Goal: Find specific page/section: Find specific page/section

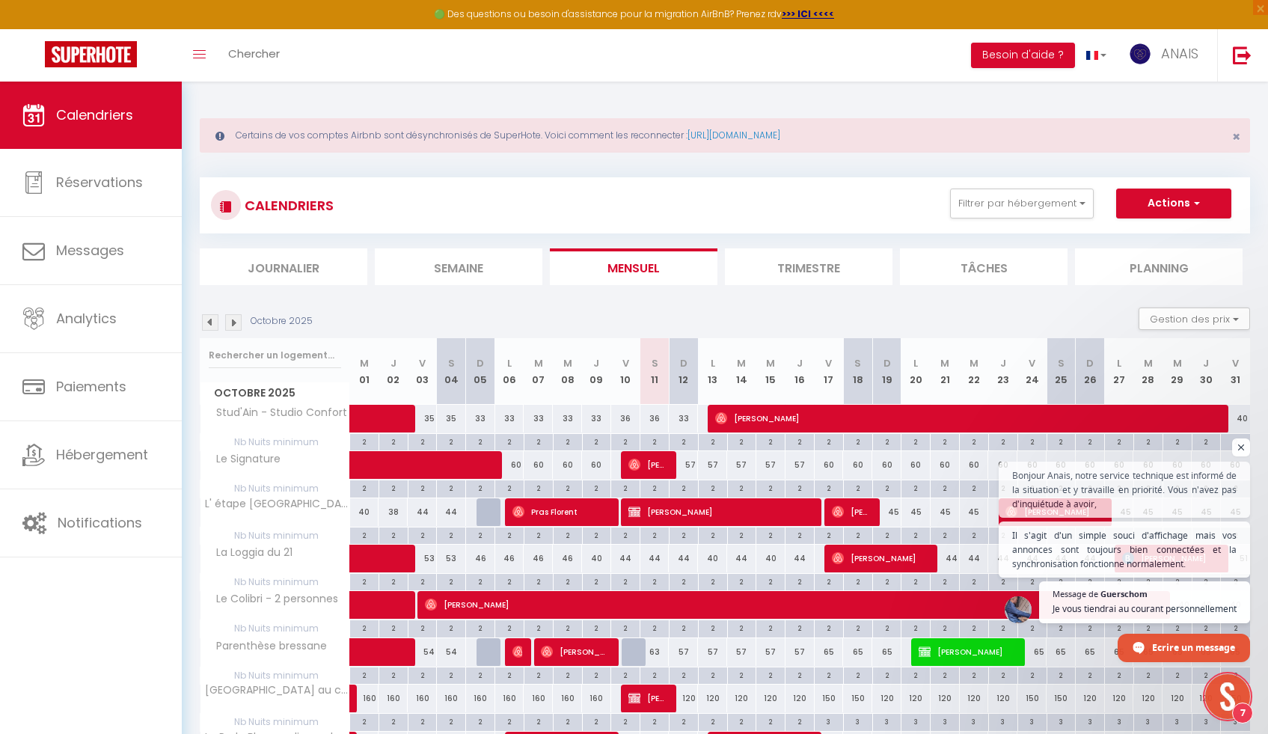
scroll to position [2288, 0]
click at [250, 359] on input "text" at bounding box center [275, 355] width 132 height 27
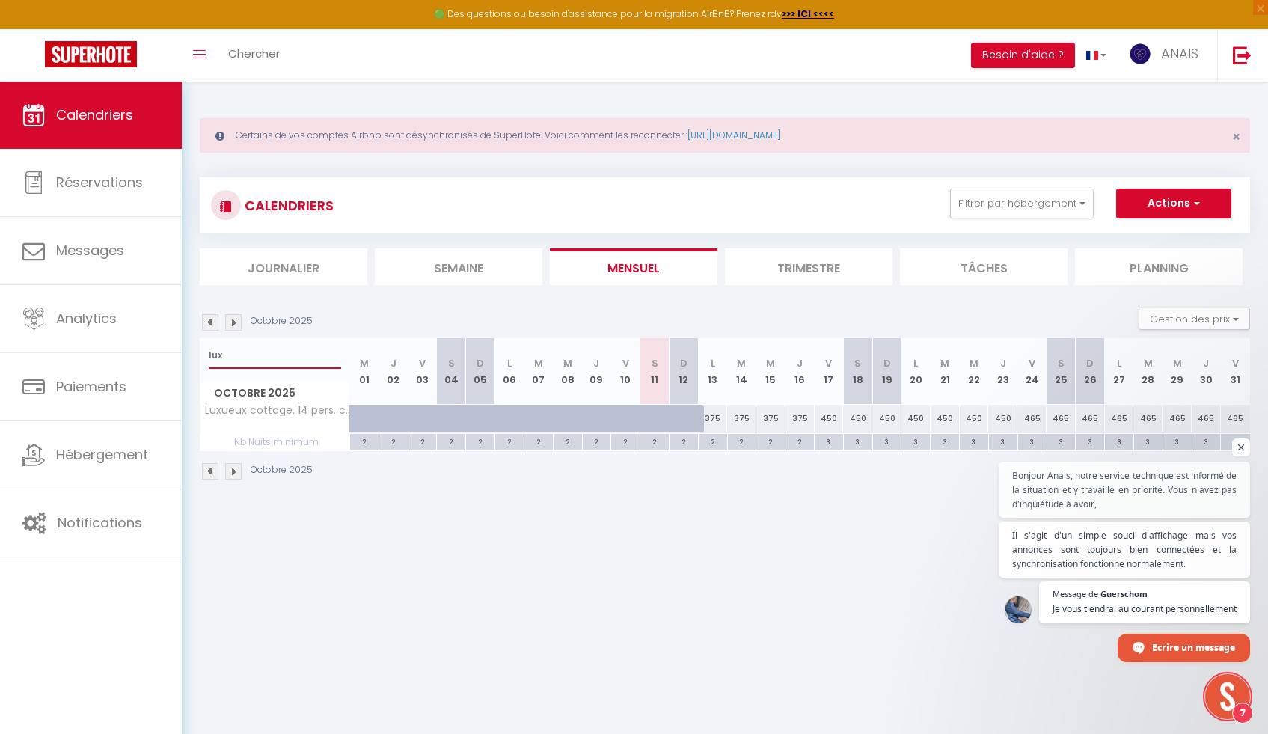
drag, startPoint x: 245, startPoint y: 353, endPoint x: 209, endPoint y: 353, distance: 35.9
click at [209, 353] on input "lux" at bounding box center [275, 355] width 132 height 27
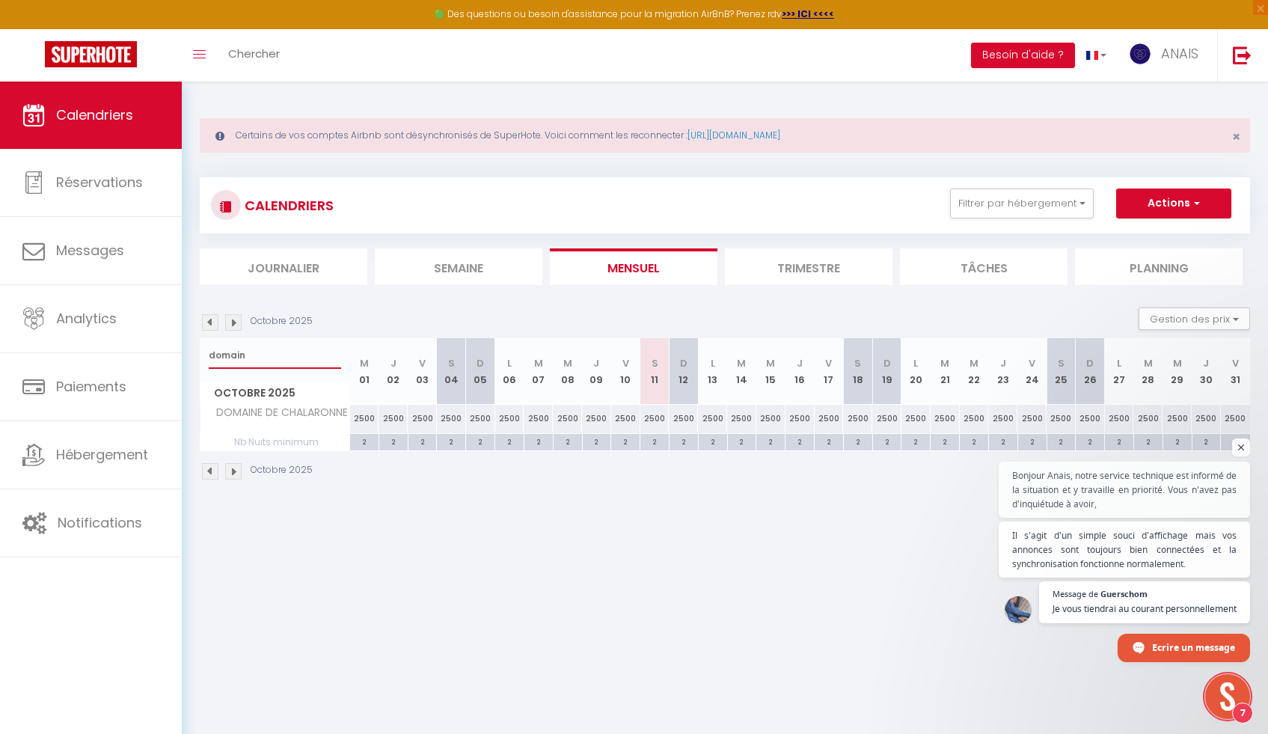
type input "domain"
click at [817, 269] on li "Trimestre" at bounding box center [809, 266] width 168 height 37
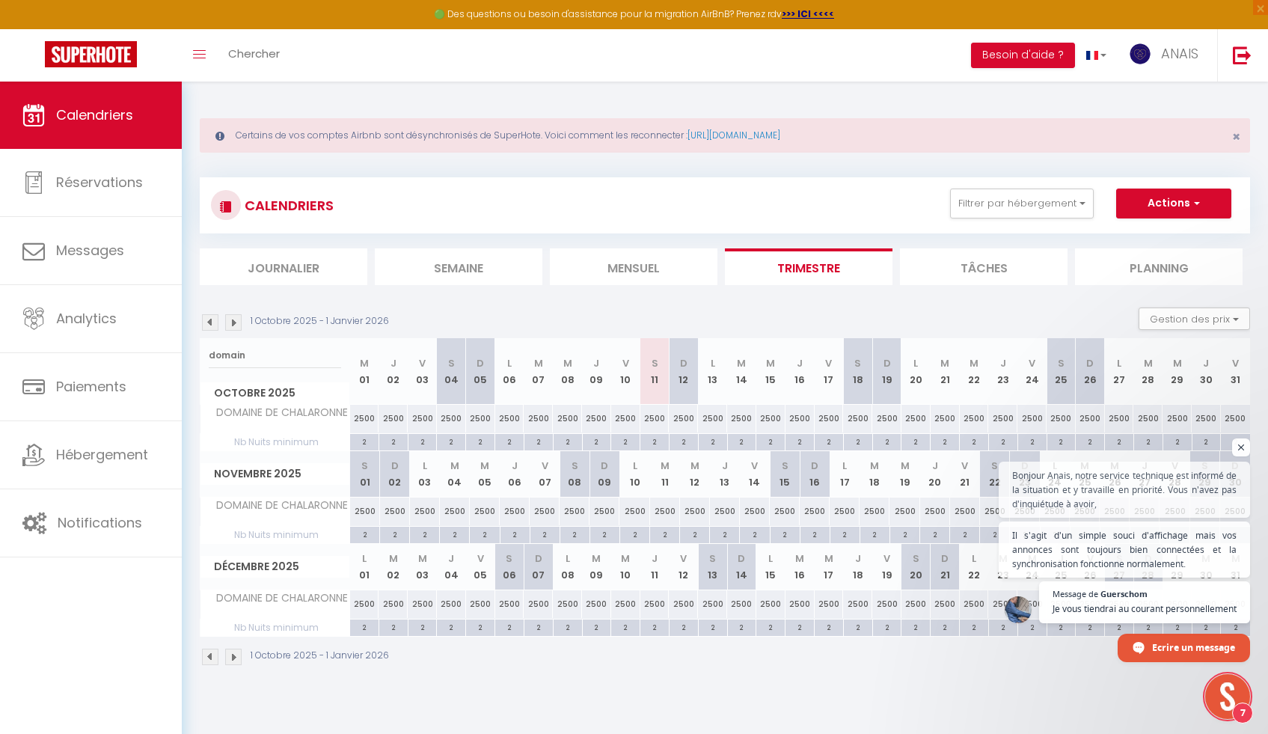
click at [235, 322] on img at bounding box center [233, 322] width 16 height 16
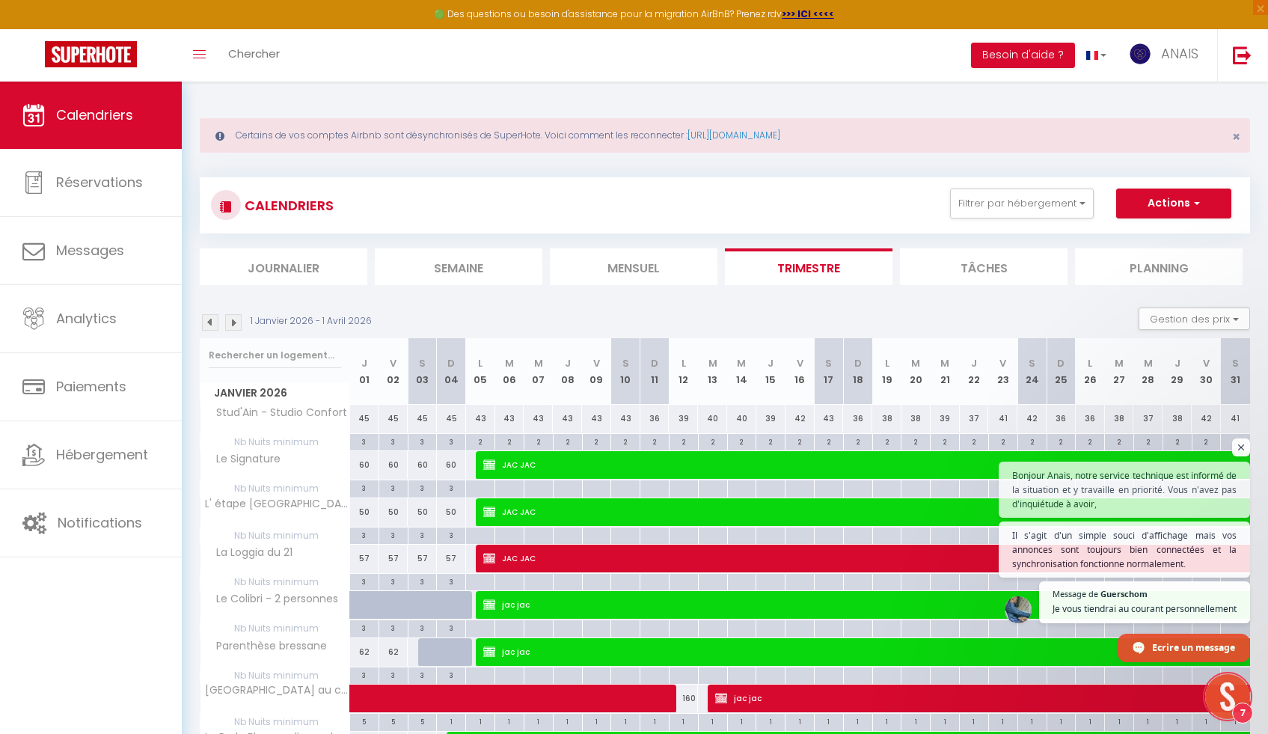
click at [236, 324] on img at bounding box center [233, 322] width 16 height 16
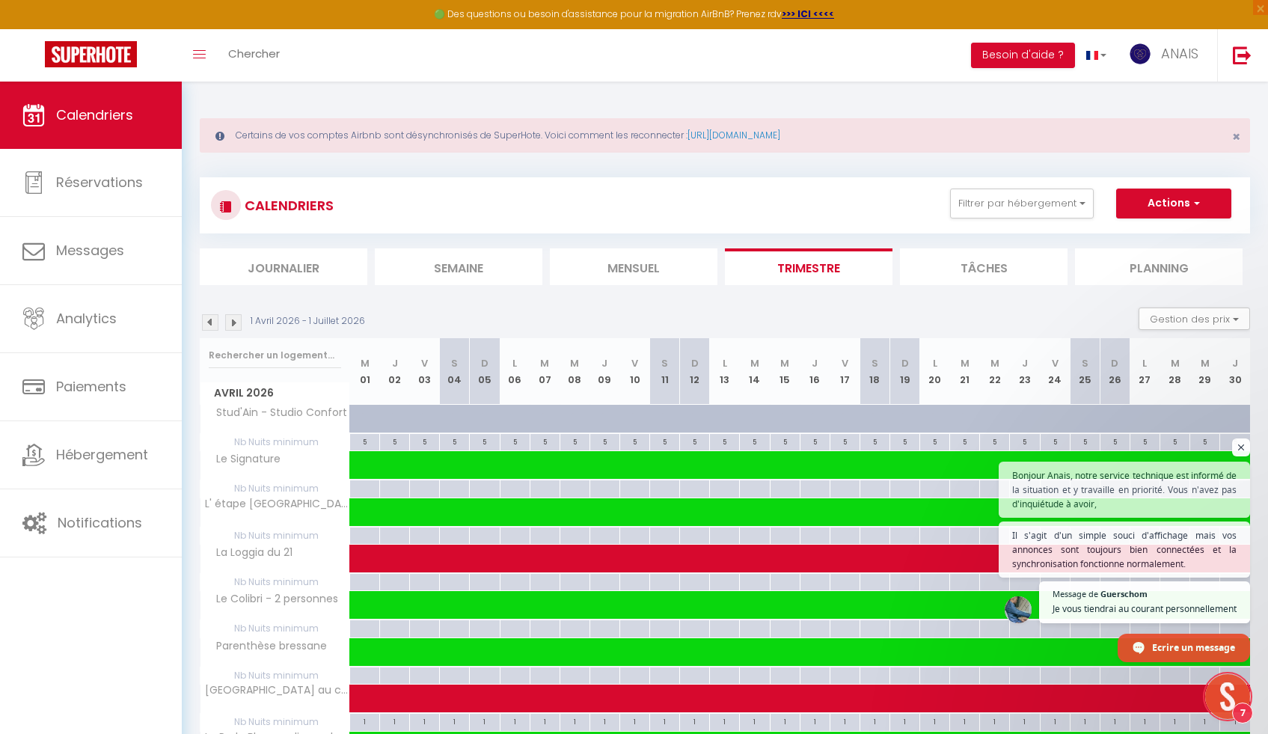
click at [236, 324] on img at bounding box center [233, 322] width 16 height 16
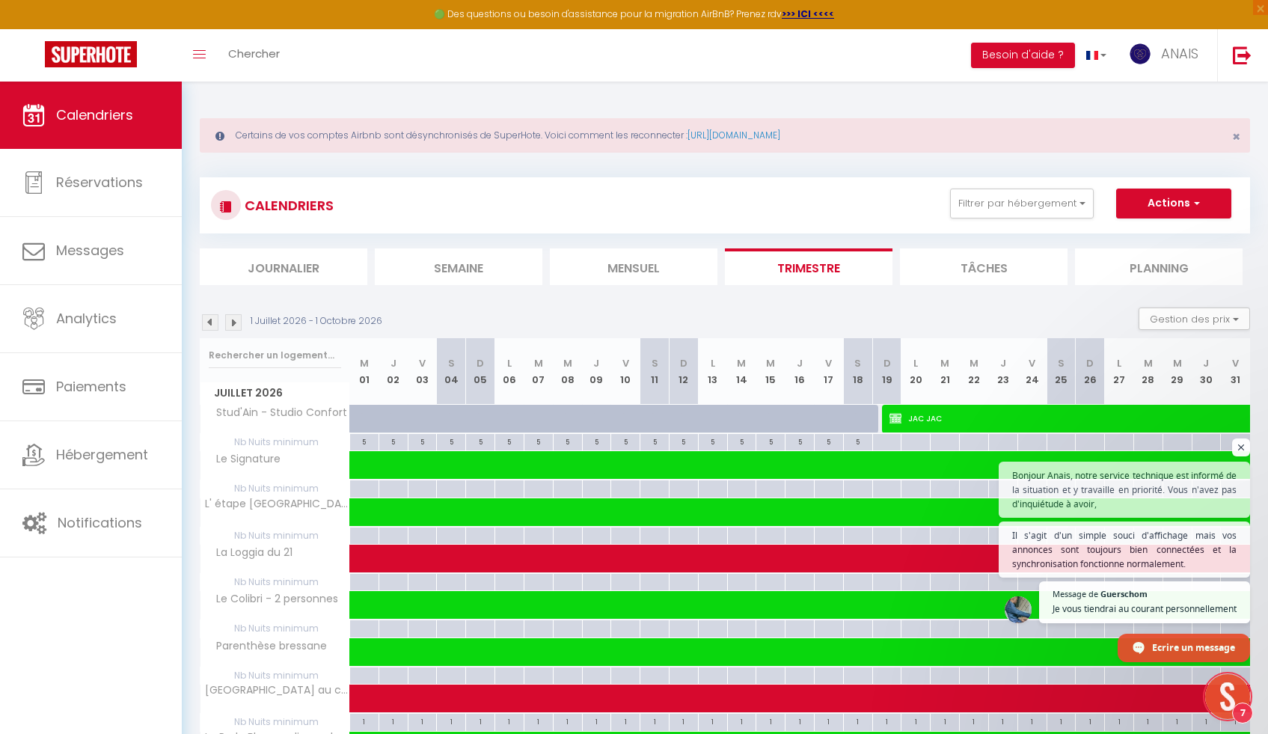
click at [236, 324] on img at bounding box center [233, 322] width 16 height 16
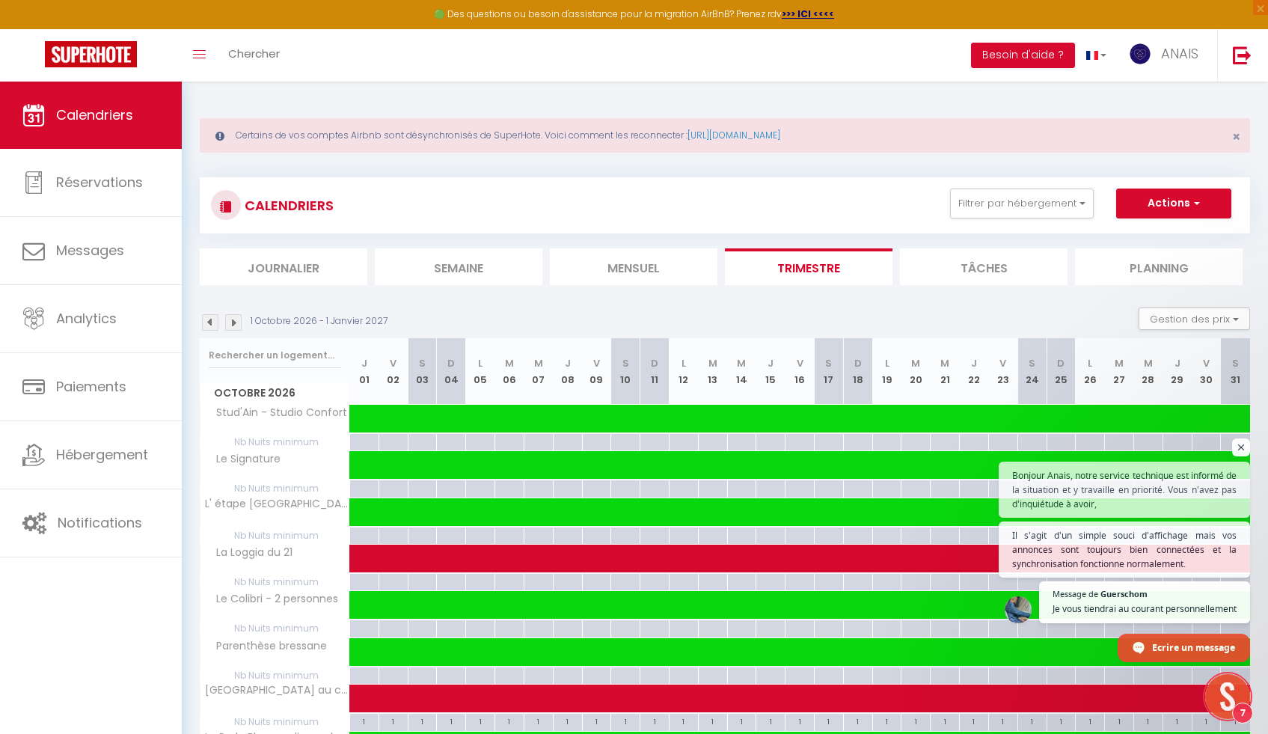
click at [236, 324] on img at bounding box center [233, 322] width 16 height 16
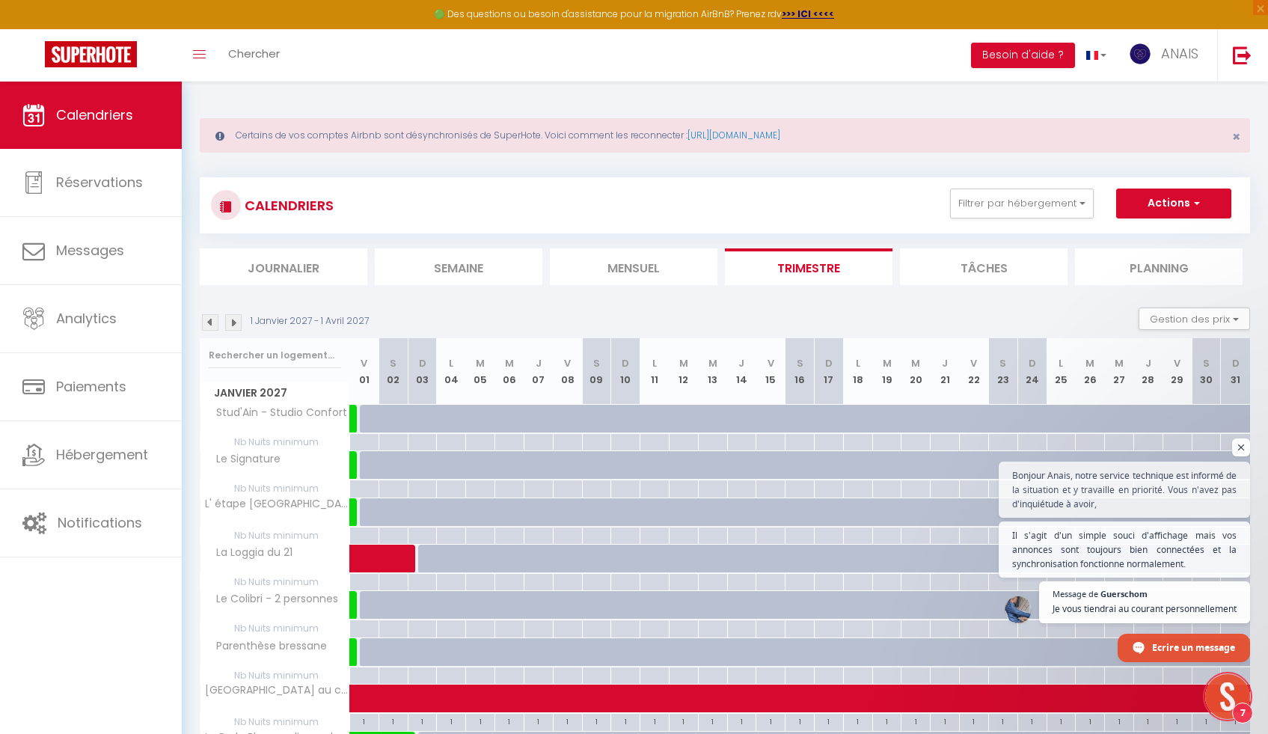
click at [236, 325] on img at bounding box center [233, 322] width 16 height 16
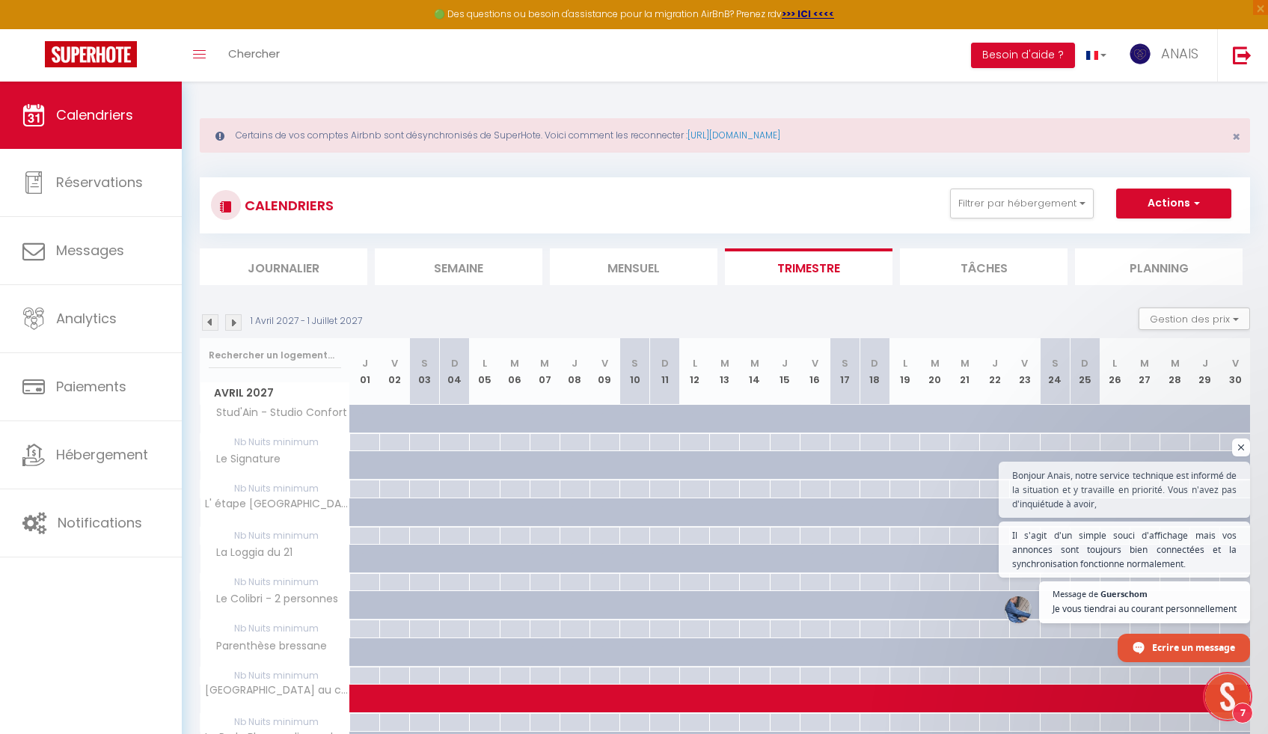
click at [236, 323] on img at bounding box center [233, 322] width 16 height 16
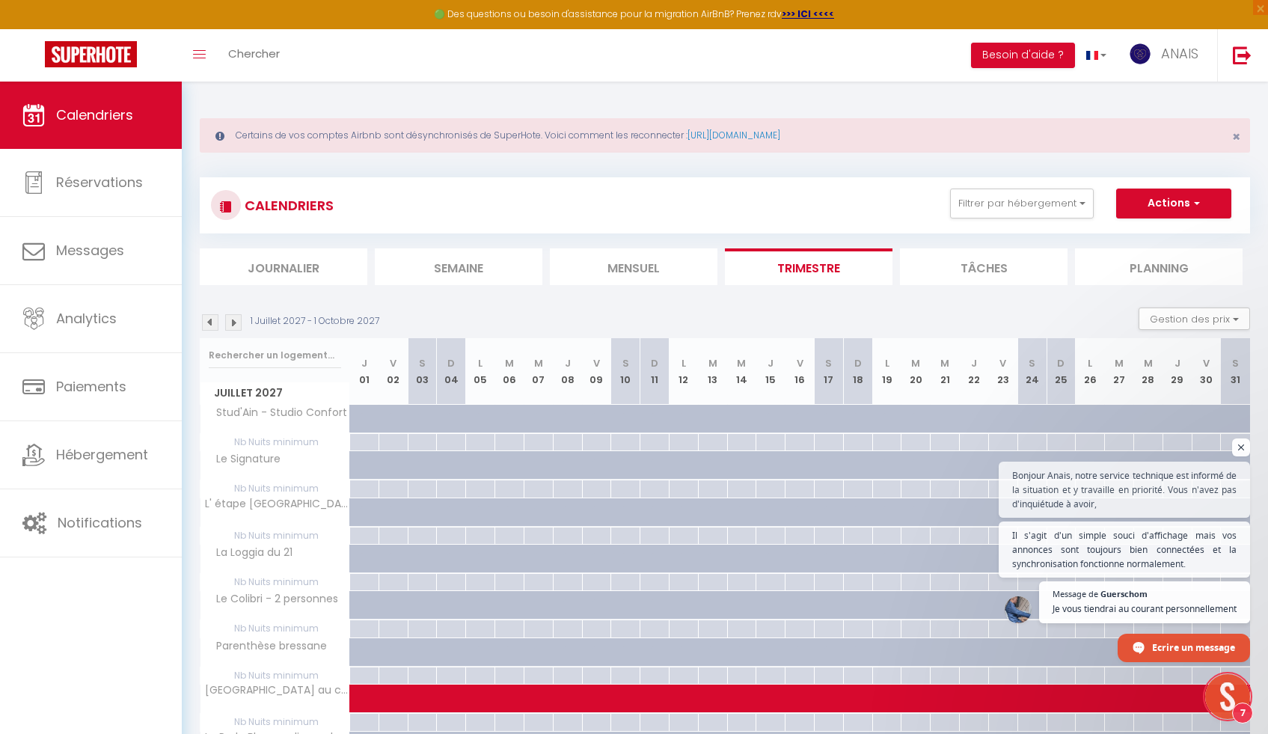
click at [234, 318] on img at bounding box center [233, 322] width 16 height 16
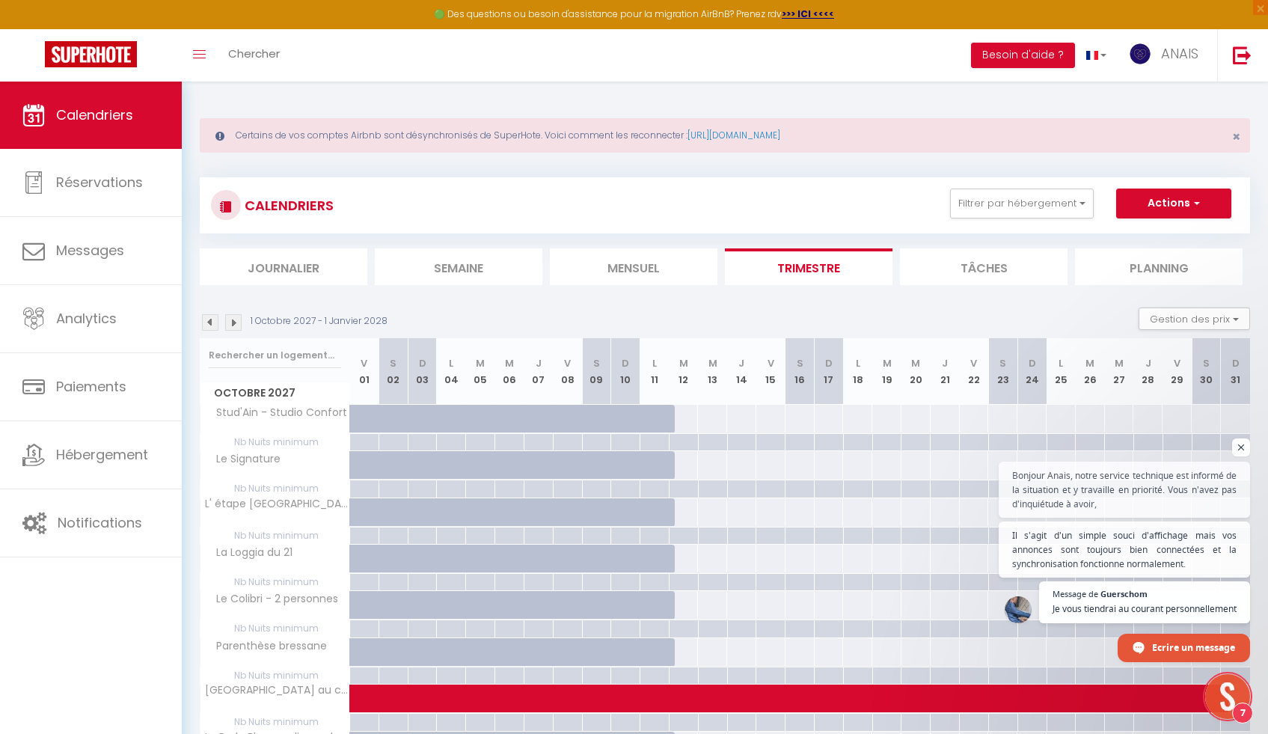
click at [234, 318] on img at bounding box center [233, 322] width 16 height 16
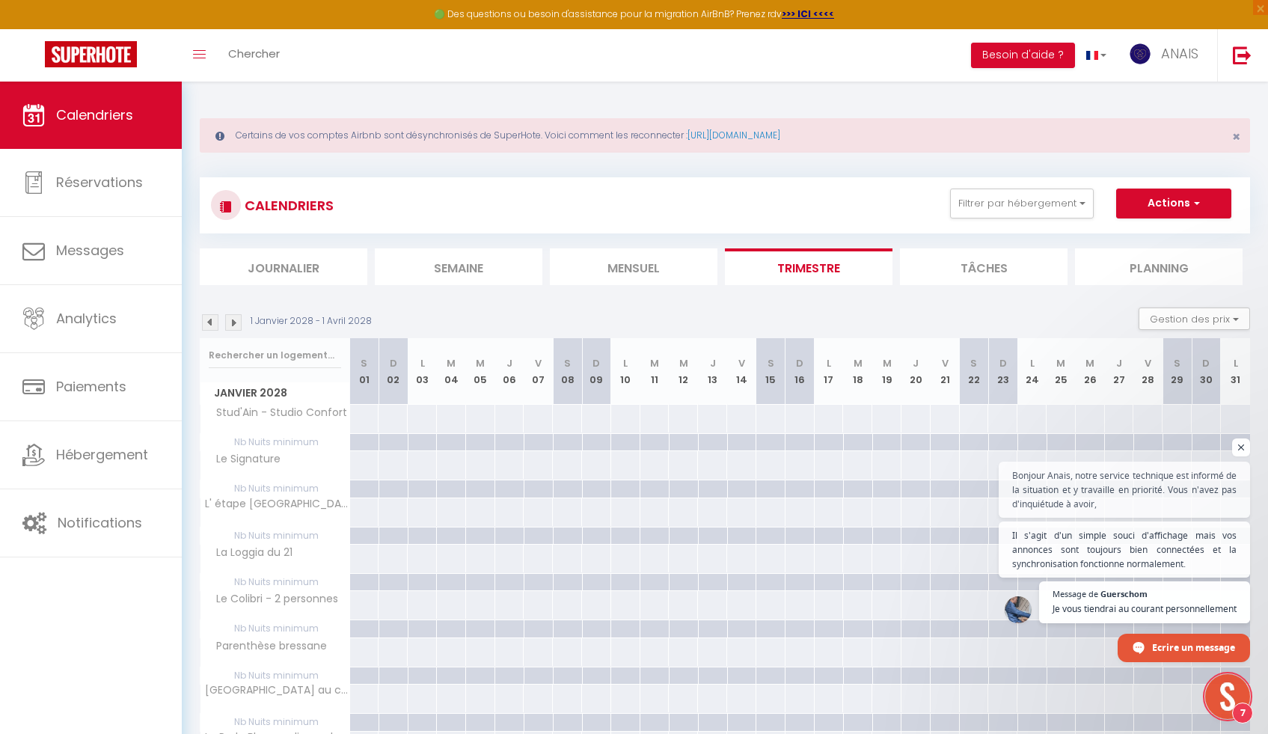
click at [234, 318] on img at bounding box center [233, 322] width 16 height 16
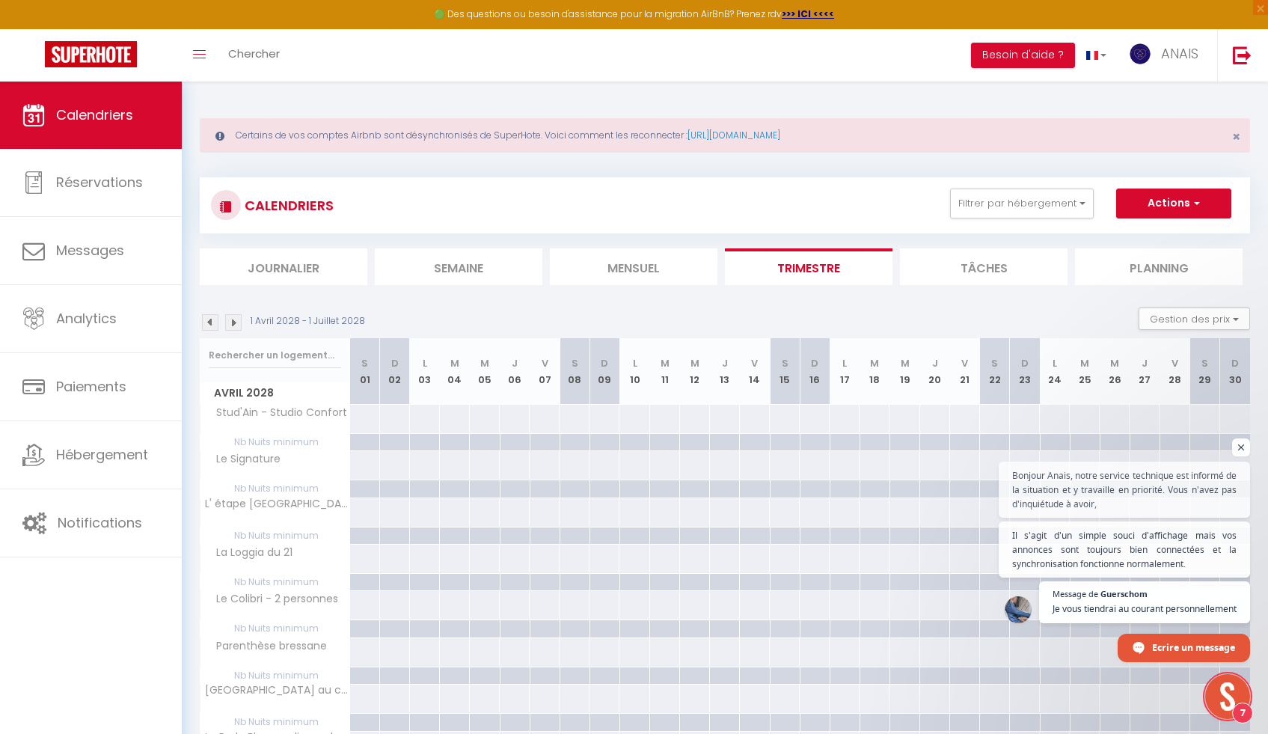
click at [234, 319] on img at bounding box center [233, 322] width 16 height 16
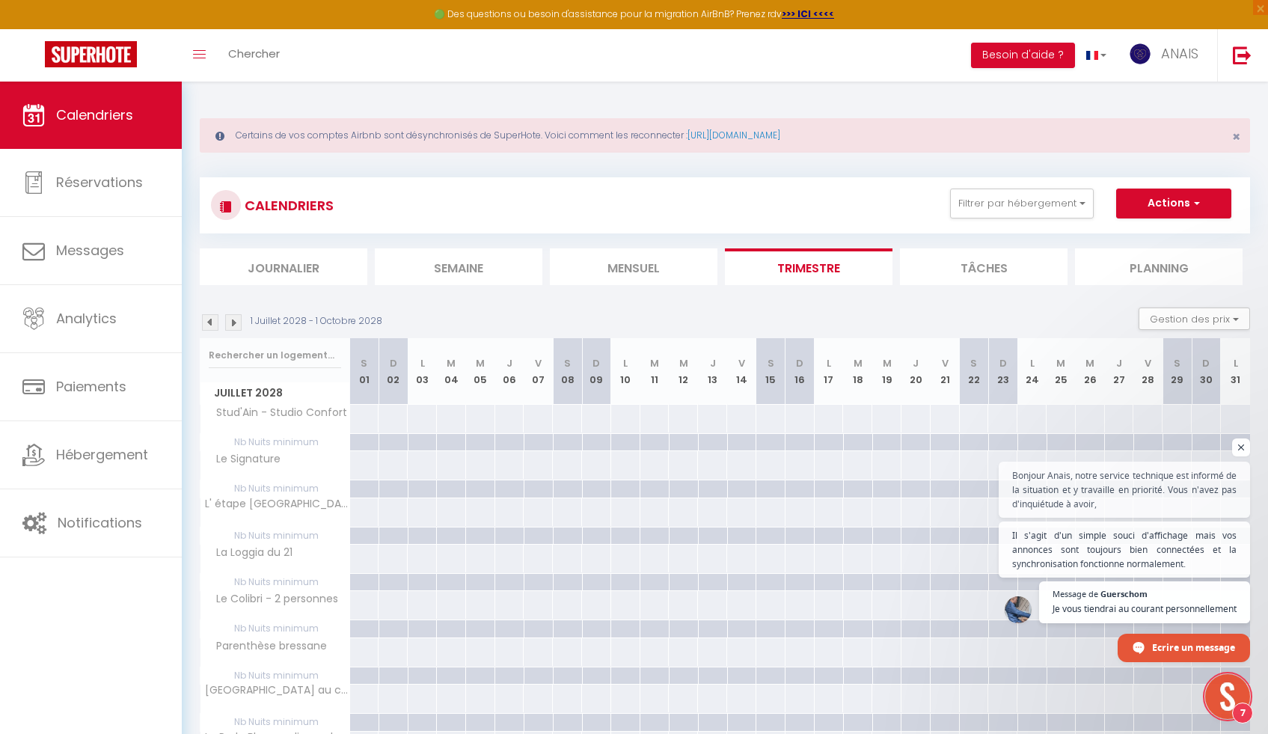
click at [217, 319] on img at bounding box center [210, 322] width 16 height 16
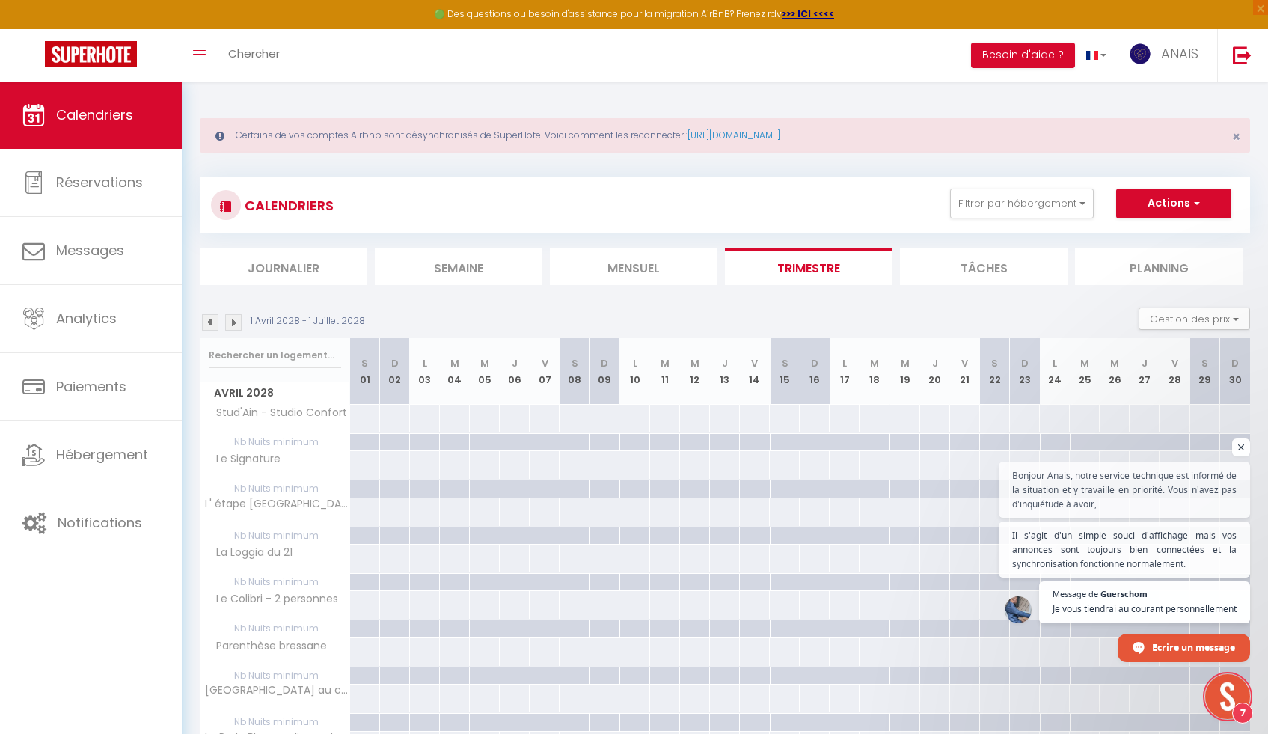
click at [217, 319] on img at bounding box center [210, 322] width 16 height 16
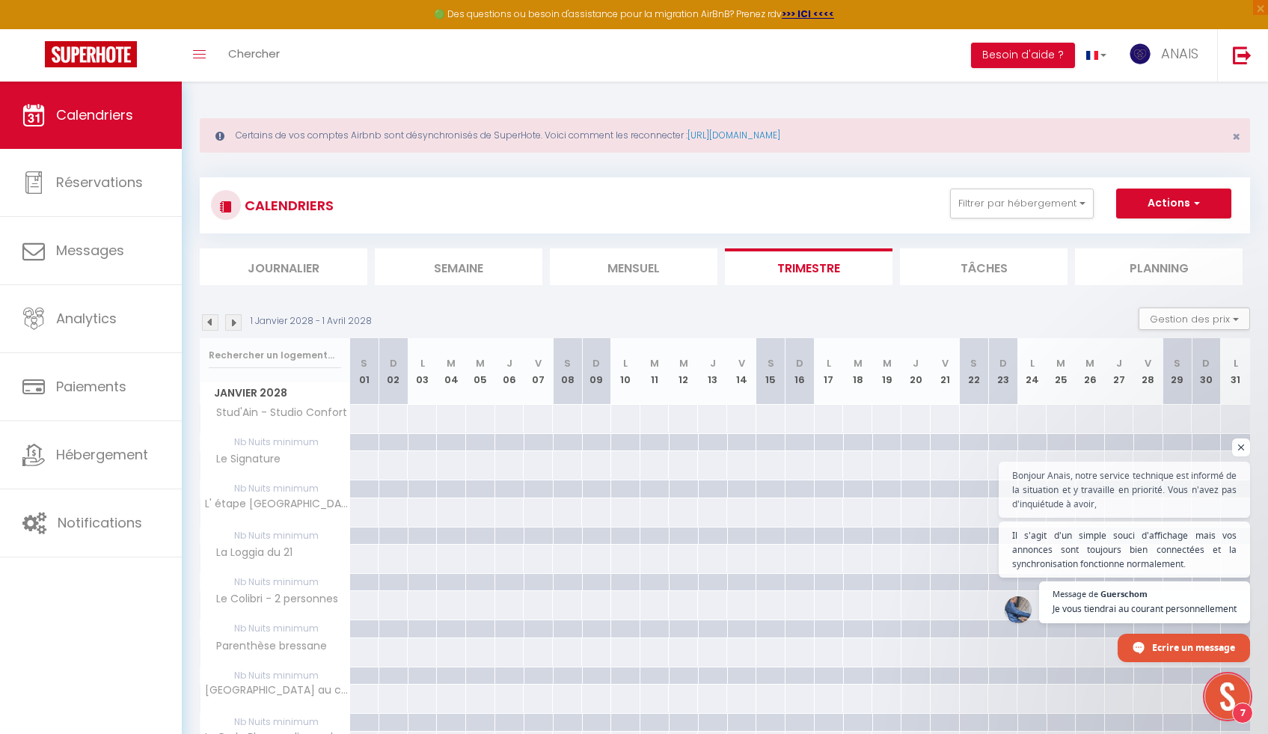
click at [203, 320] on img at bounding box center [210, 322] width 16 height 16
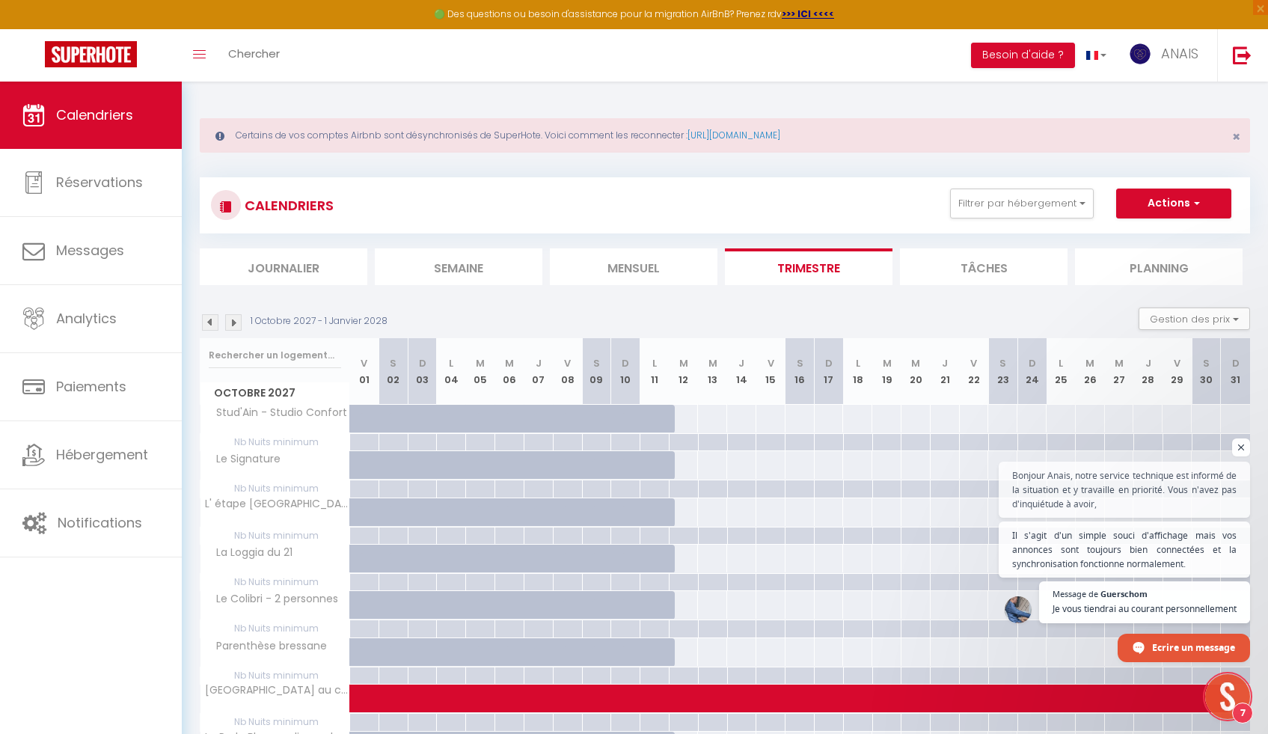
click at [214, 319] on img at bounding box center [210, 322] width 16 height 16
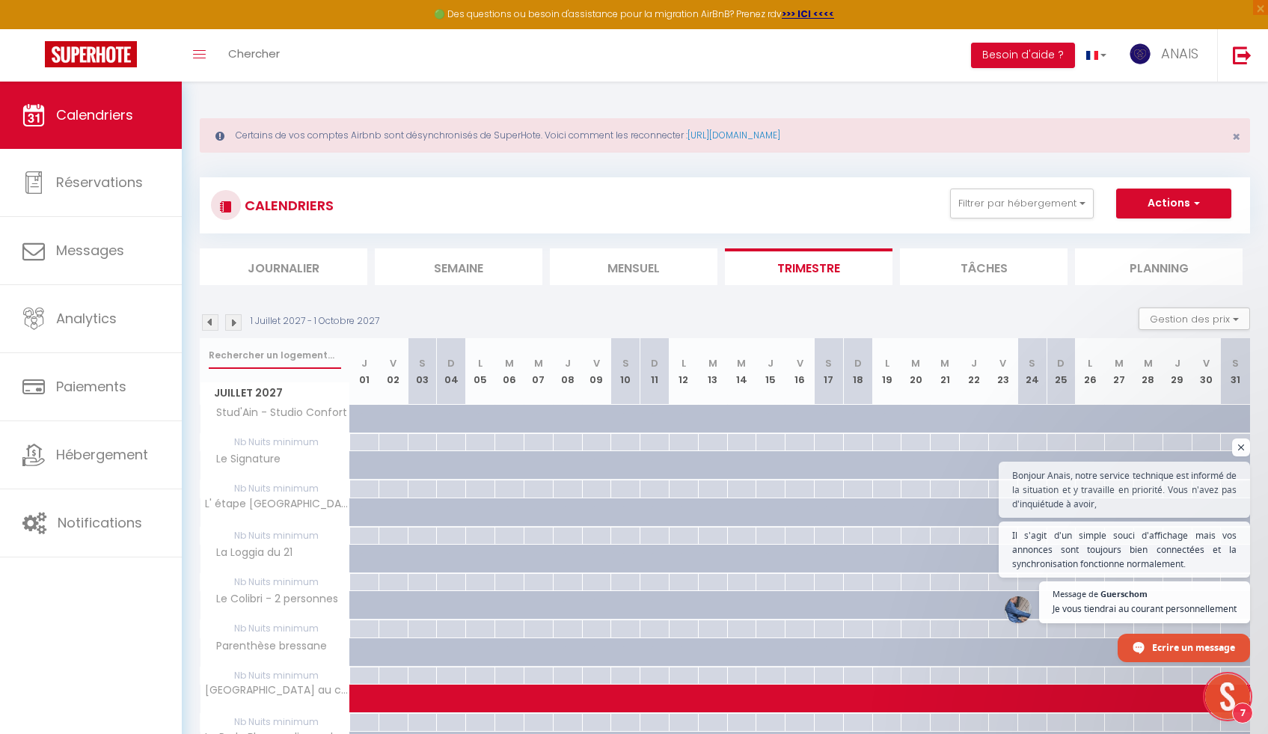
click at [237, 359] on input "text" at bounding box center [275, 355] width 132 height 27
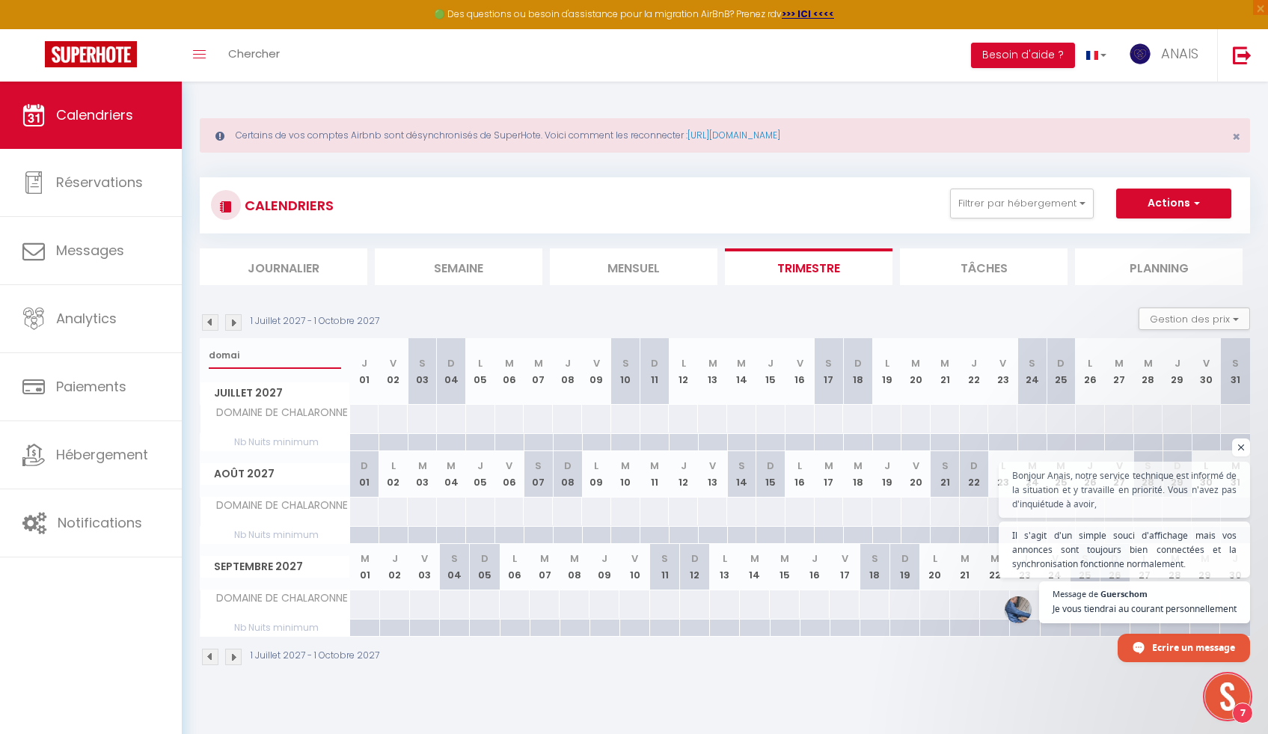
type input "domai"
